Goal: Information Seeking & Learning: Learn about a topic

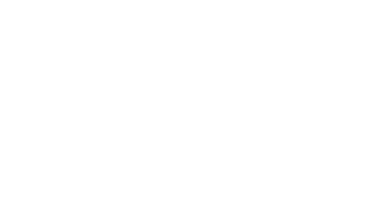
select select "Song"
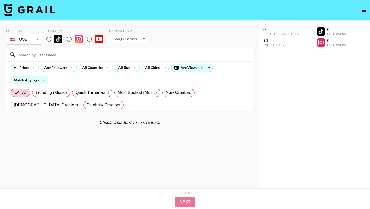
click at [50, 39] on input "radio" at bounding box center [48, 39] width 11 height 11
radio input "true"
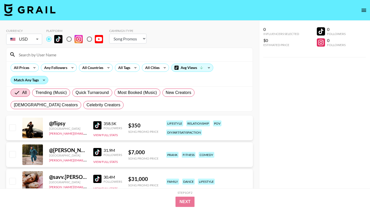
click at [36, 82] on div "Match Any Tags" at bounding box center [29, 80] width 37 height 8
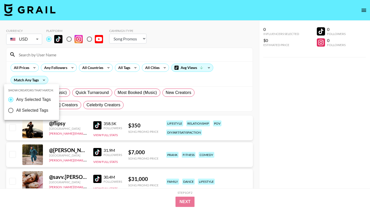
click at [92, 68] on div at bounding box center [185, 104] width 370 height 209
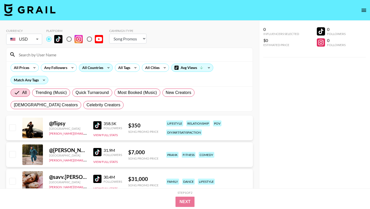
click at [97, 69] on div "All Countries" at bounding box center [91, 68] width 25 height 8
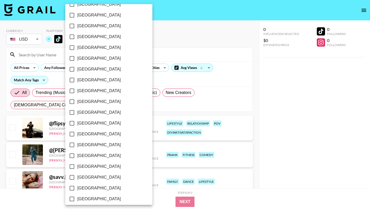
scroll to position [391, 0]
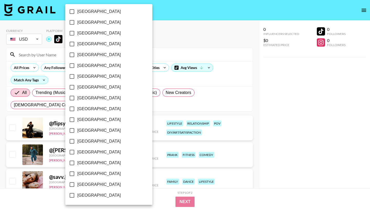
click at [86, 185] on span "[GEOGRAPHIC_DATA]" at bounding box center [98, 184] width 43 height 6
click at [77, 185] on input "[GEOGRAPHIC_DATA]" at bounding box center [72, 184] width 11 height 11
checkbox input "true"
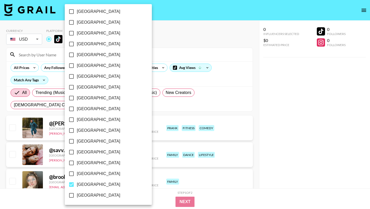
click at [192, 39] on div at bounding box center [185, 104] width 370 height 209
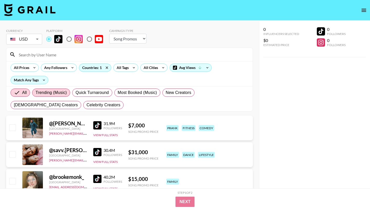
click at [55, 94] on span "Trending (Music)" at bounding box center [50, 92] width 31 height 6
click at [35, 93] on input "Trending (Music)" at bounding box center [35, 93] width 0 height 0
radio input "true"
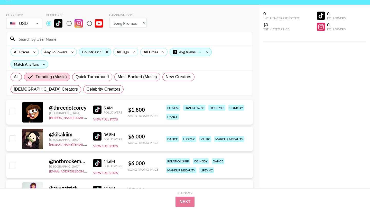
scroll to position [15, 0]
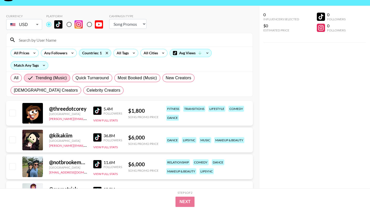
click at [198, 58] on div "All Prices Any Followers Countries: 1 All Tags All Cities Avg Views Match Any T…" at bounding box center [129, 59] width 246 height 25
click at [195, 53] on div "Avg Views" at bounding box center [191, 53] width 42 height 8
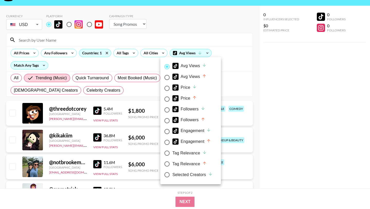
click at [186, 99] on div "Price" at bounding box center [184, 98] width 24 height 6
click at [172, 99] on input "Price" at bounding box center [167, 99] width 11 height 11
radio input "true"
radio input "false"
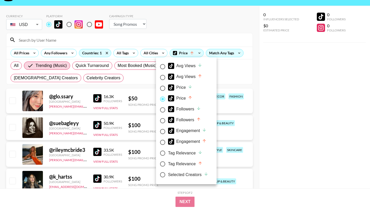
click at [204, 31] on div at bounding box center [185, 104] width 370 height 209
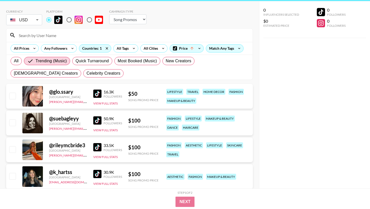
scroll to position [20, 0]
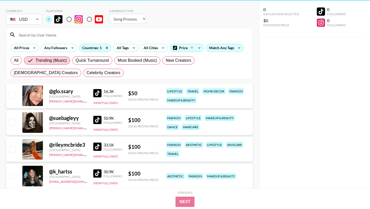
click at [65, 119] on div "@ suebagleyy" at bounding box center [68, 118] width 38 height 6
click at [97, 118] on img at bounding box center [97, 120] width 8 height 8
click at [37, 147] on div at bounding box center [32, 149] width 21 height 21
click at [33, 147] on div at bounding box center [32, 149] width 21 height 21
click at [97, 149] on img at bounding box center [97, 146] width 8 height 8
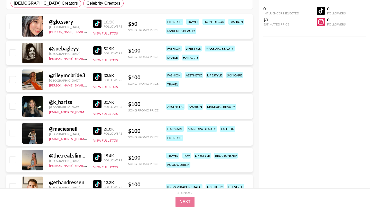
scroll to position [91, 0]
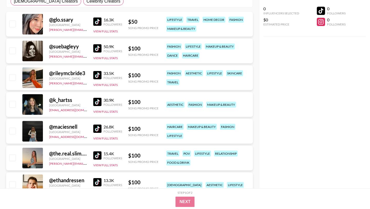
click at [98, 101] on img at bounding box center [97, 102] width 8 height 8
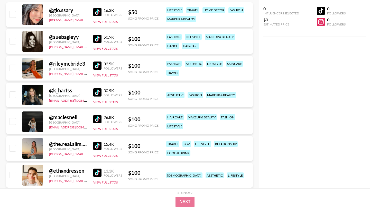
click at [97, 117] on img at bounding box center [97, 119] width 8 height 8
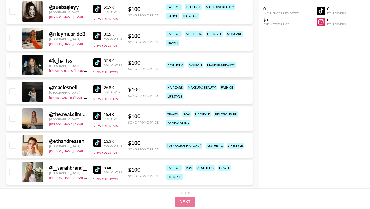
scroll to position [139, 0]
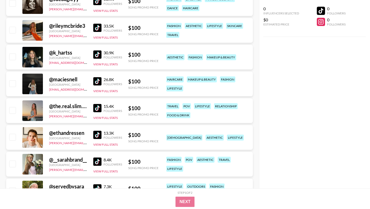
click at [98, 107] on img at bounding box center [97, 108] width 8 height 8
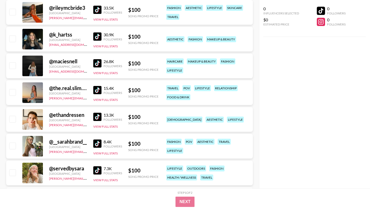
scroll to position [157, 0]
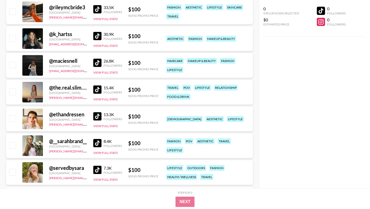
click at [96, 141] on img at bounding box center [97, 143] width 8 height 8
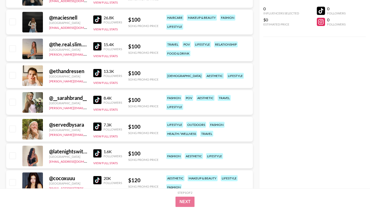
scroll to position [206, 0]
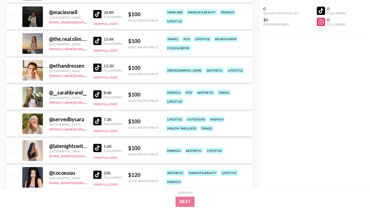
click at [100, 121] on img at bounding box center [97, 121] width 8 height 8
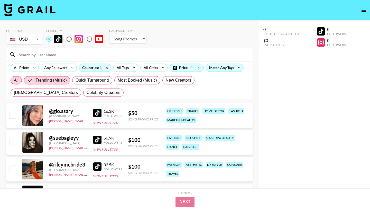
click at [11, 79] on label "All" at bounding box center [16, 80] width 11 height 8
click at [14, 80] on input "All" at bounding box center [14, 80] width 0 height 0
radio input "true"
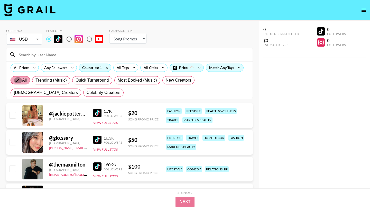
click at [16, 80] on input "All" at bounding box center [18, 80] width 8 height 6
click at [125, 68] on div "All Tags" at bounding box center [122, 68] width 16 height 8
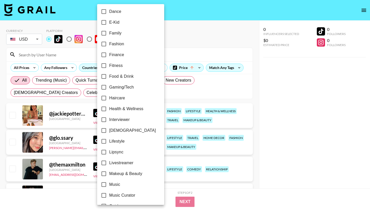
scroll to position [134, 0]
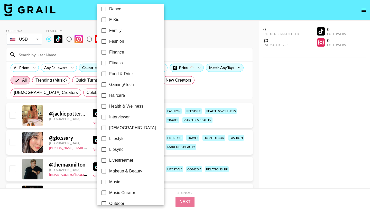
click at [114, 135] on span "Lifestyle" at bounding box center [116, 138] width 15 height 6
click at [109, 135] on input "Lifestyle" at bounding box center [103, 138] width 11 height 11
checkbox input "true"
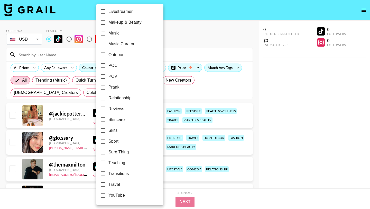
click at [174, 40] on div at bounding box center [185, 104] width 370 height 209
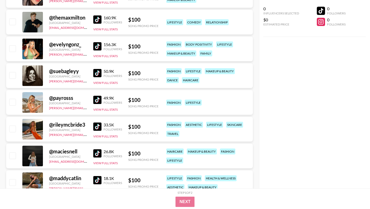
scroll to position [0, 0]
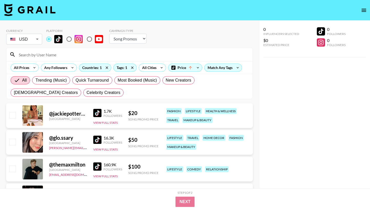
click at [169, 40] on div "Currency USD USD ​ Platform Campaign Type Choose Type... Song Promos Brand Prom…" at bounding box center [129, 37] width 247 height 17
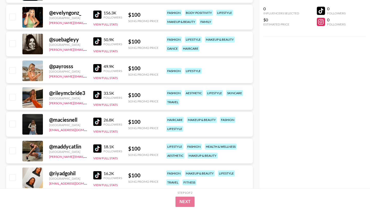
scroll to position [410, 0]
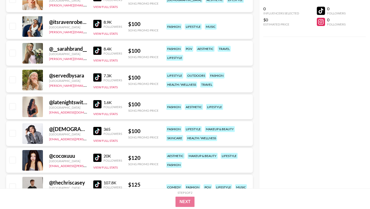
click at [99, 131] on img at bounding box center [97, 131] width 8 height 8
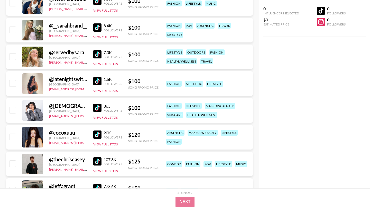
scroll to position [436, 0]
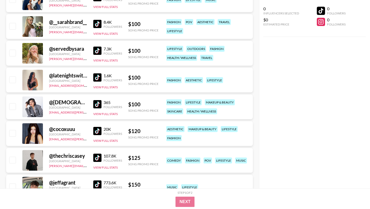
click at [99, 131] on img at bounding box center [97, 131] width 8 height 8
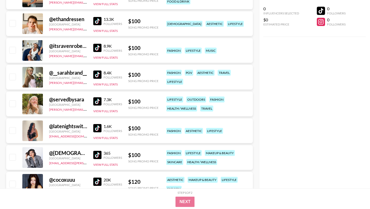
scroll to position [392, 0]
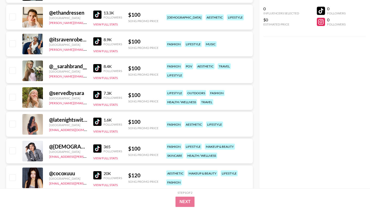
click at [96, 121] on img at bounding box center [97, 121] width 8 height 8
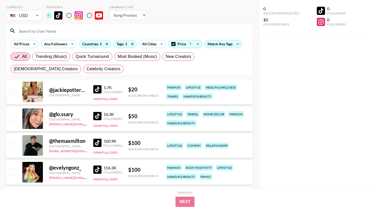
scroll to position [0, 0]
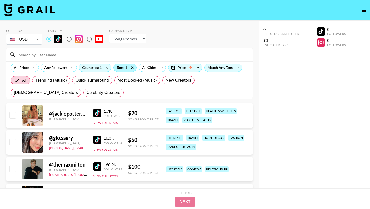
click at [121, 66] on div "Tags: 1" at bounding box center [125, 68] width 23 height 8
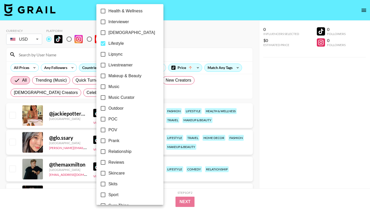
scroll to position [230, 0]
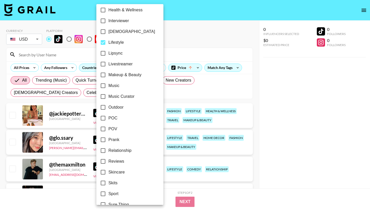
click at [107, 43] on input "Lifestyle" at bounding box center [103, 42] width 11 height 11
checkbox input "false"
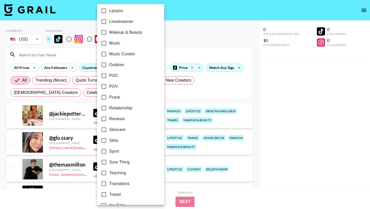
scroll to position [283, 0]
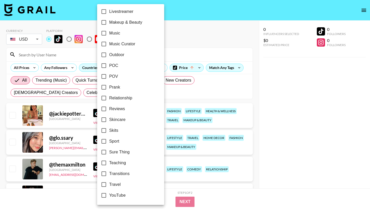
click at [112, 185] on span "Travel" at bounding box center [115, 184] width 12 height 6
click at [109, 185] on input "Travel" at bounding box center [103, 184] width 11 height 11
checkbox input "true"
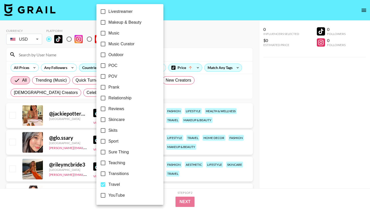
click at [180, 42] on div at bounding box center [185, 104] width 370 height 209
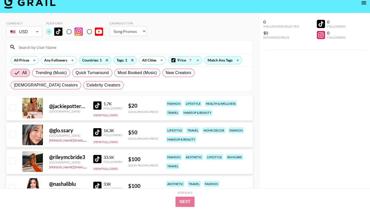
scroll to position [8, 0]
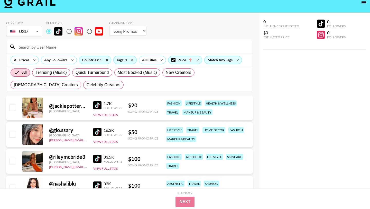
click at [96, 132] on img at bounding box center [97, 132] width 8 height 8
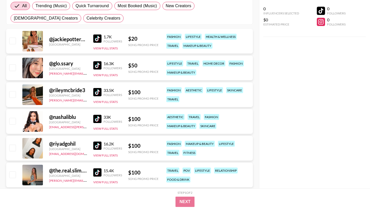
scroll to position [0, 0]
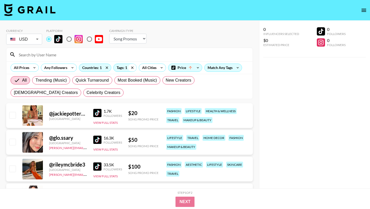
click at [131, 69] on icon at bounding box center [132, 68] width 8 height 8
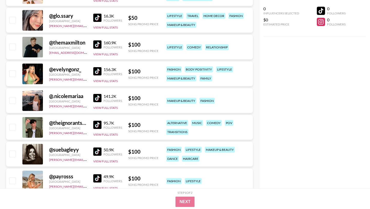
scroll to position [124, 0]
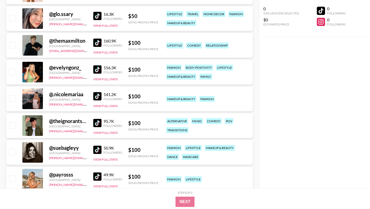
click at [99, 70] on img at bounding box center [97, 69] width 8 height 8
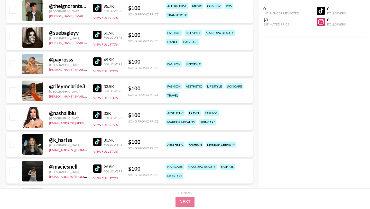
scroll to position [242, 0]
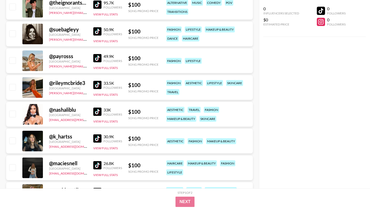
click at [99, 59] on img at bounding box center [97, 58] width 8 height 8
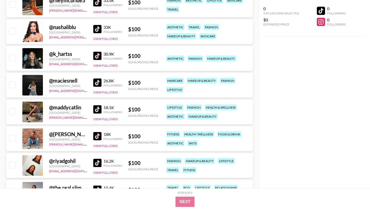
scroll to position [328, 0]
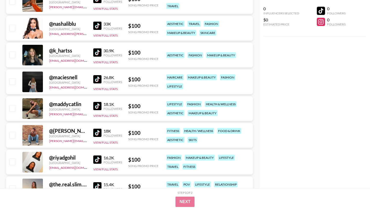
click at [99, 78] on img at bounding box center [97, 79] width 8 height 8
click at [98, 106] on img at bounding box center [97, 106] width 8 height 8
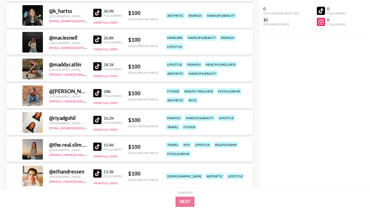
scroll to position [377, 0]
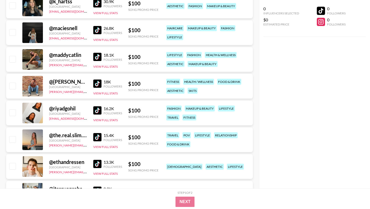
click at [97, 83] on img at bounding box center [97, 83] width 8 height 8
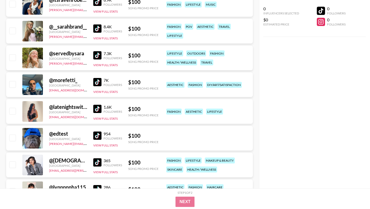
scroll to position [567, 0]
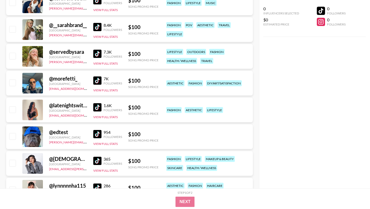
click at [99, 77] on img at bounding box center [97, 80] width 8 height 8
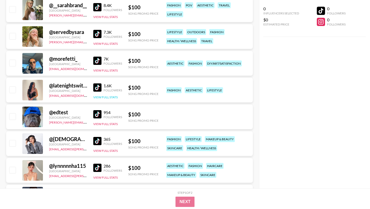
scroll to position [588, 0]
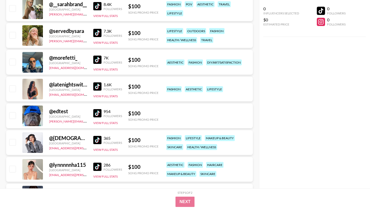
click at [95, 168] on img at bounding box center [97, 166] width 8 height 8
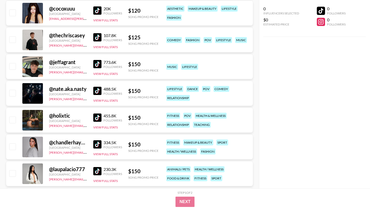
scroll to position [776, 0]
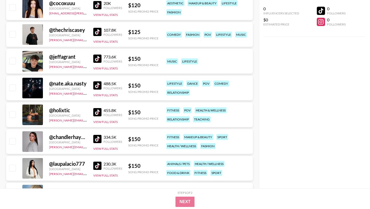
click at [96, 112] on img at bounding box center [97, 112] width 8 height 8
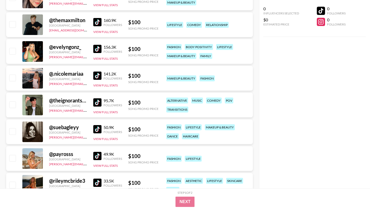
scroll to position [146, 0]
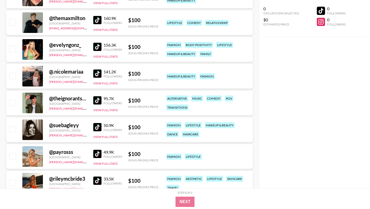
click at [99, 98] on img at bounding box center [97, 100] width 8 height 8
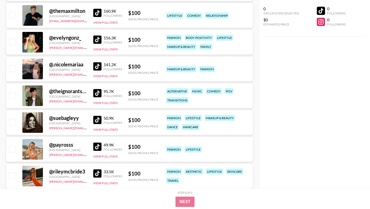
click at [34, 122] on div at bounding box center [32, 122] width 21 height 21
click at [93, 119] on img at bounding box center [97, 120] width 8 height 8
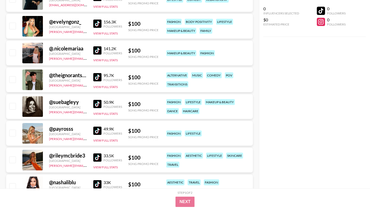
scroll to position [172, 0]
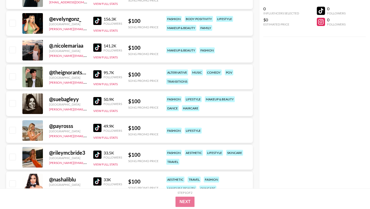
click at [97, 157] on img at bounding box center [97, 154] width 8 height 8
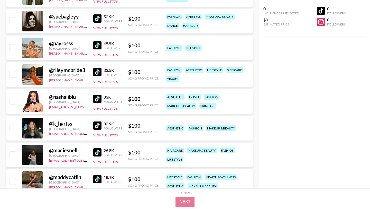
scroll to position [255, 0]
click at [96, 123] on img at bounding box center [97, 125] width 8 height 8
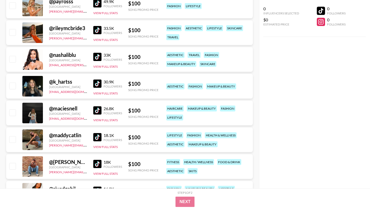
click at [100, 109] on img at bounding box center [97, 110] width 8 height 8
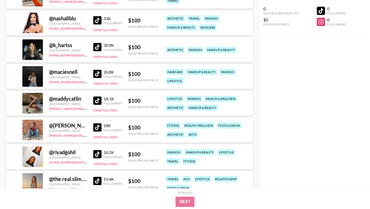
scroll to position [343, 0]
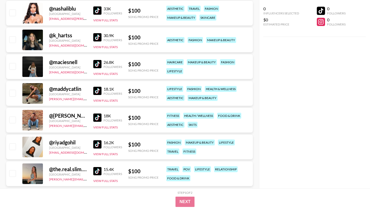
click at [95, 118] on img at bounding box center [97, 117] width 8 height 8
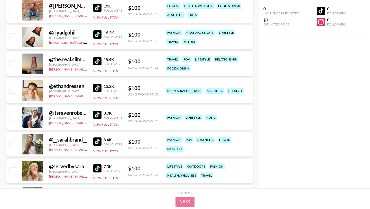
scroll to position [454, 0]
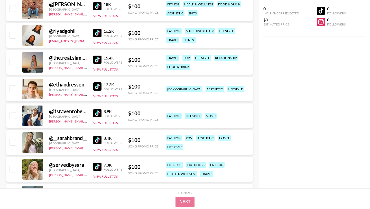
click at [97, 112] on img at bounding box center [97, 113] width 8 height 8
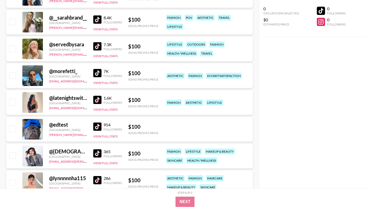
scroll to position [575, 0]
click at [93, 127] on div "@ edtest United States [PERSON_NAME][EMAIL_ADDRESS][DOMAIN_NAME] 954 Followers …" at bounding box center [129, 128] width 247 height 25
click at [98, 127] on img at bounding box center [97, 126] width 8 height 8
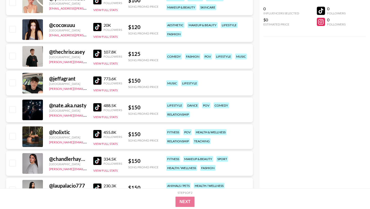
scroll to position [596, 0]
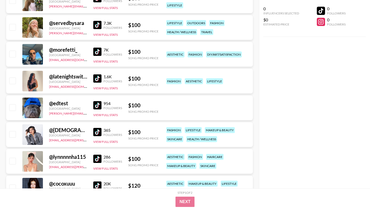
click at [98, 75] on img at bounding box center [97, 78] width 8 height 8
